Goal: Obtain resource: Obtain resource

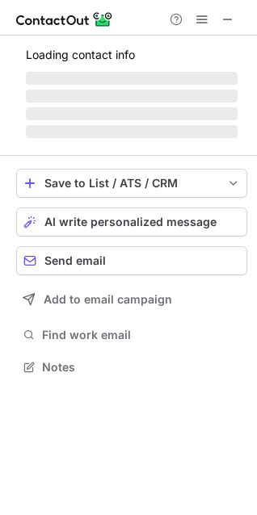
scroll to position [392, 257]
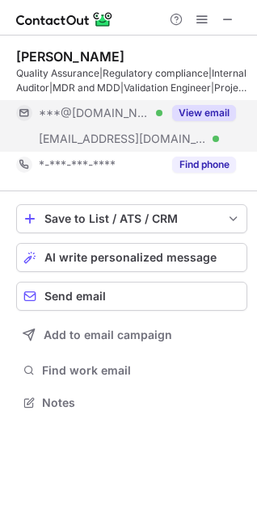
click at [212, 112] on button "View email" at bounding box center [204, 113] width 64 height 16
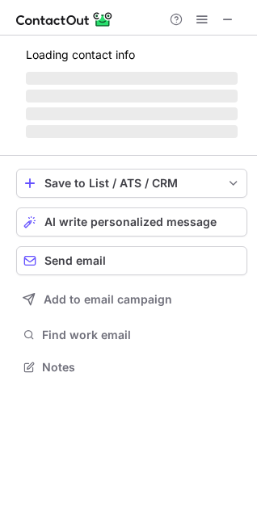
scroll to position [366, 257]
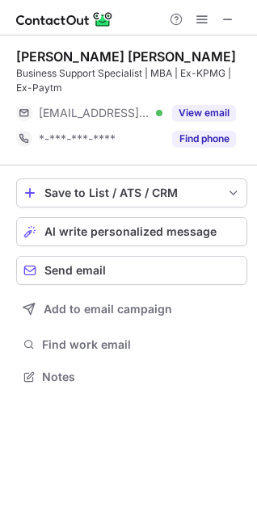
scroll to position [366, 257]
